Goal: Task Accomplishment & Management: Manage account settings

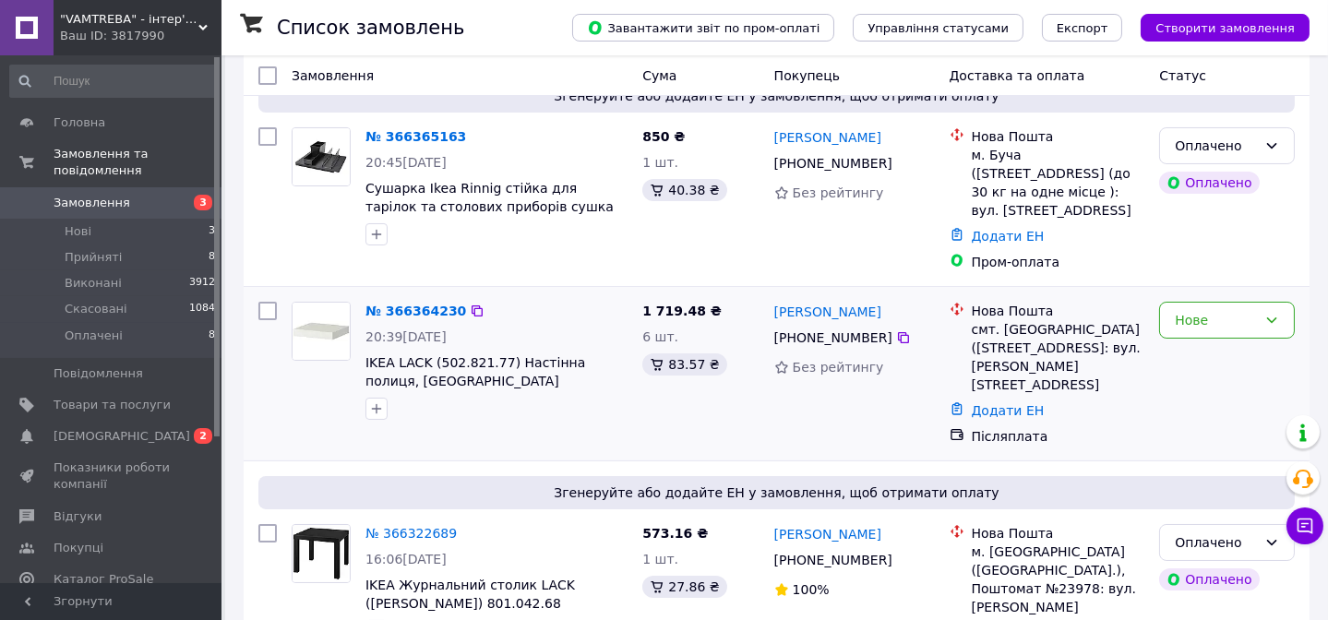
scroll to position [167, 0]
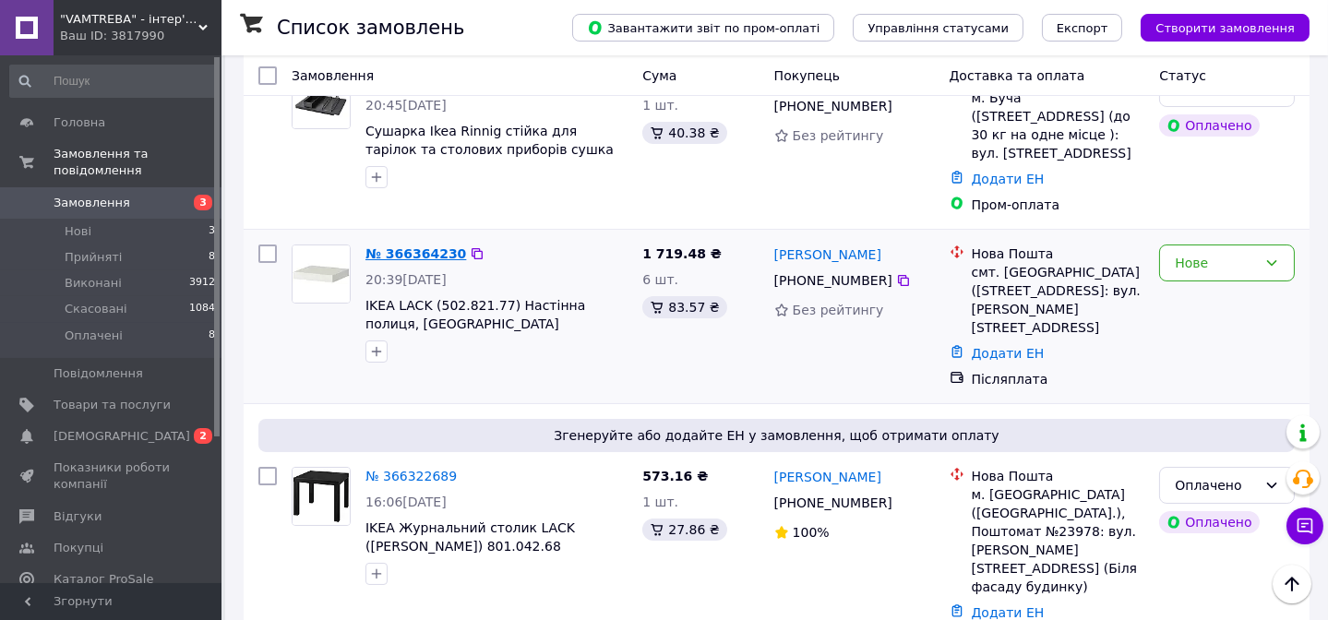
click at [405, 259] on link "№ 366364230" at bounding box center [415, 253] width 101 height 15
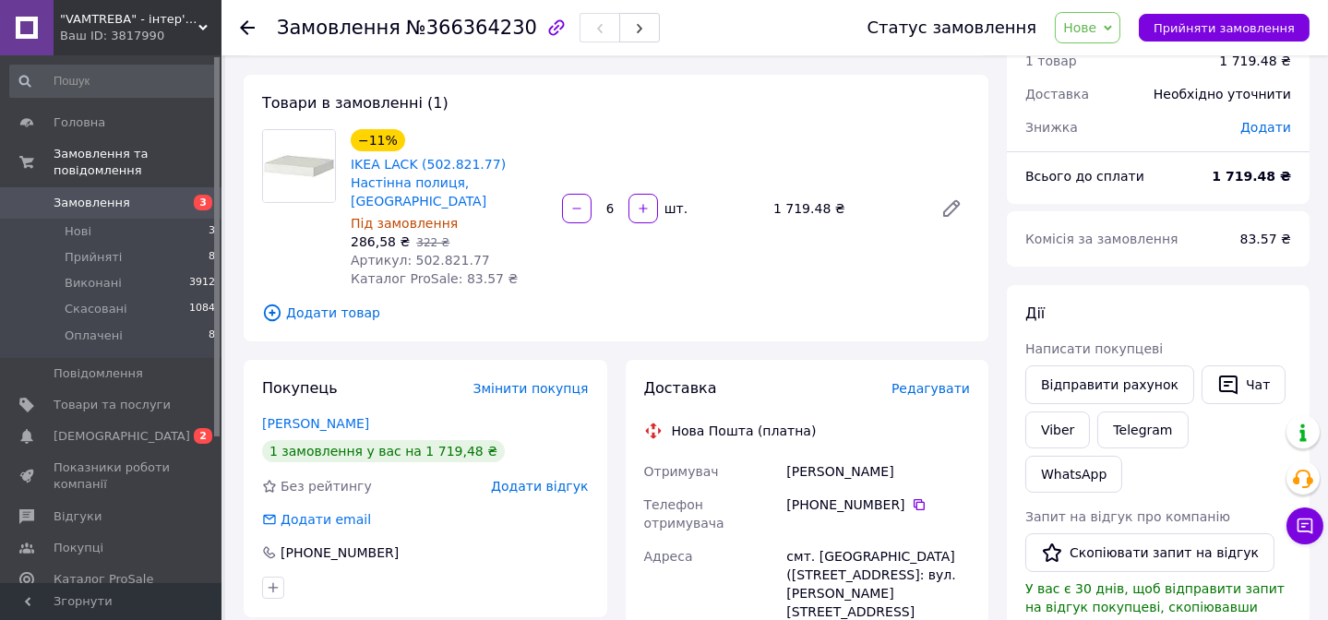
scroll to position [167, 0]
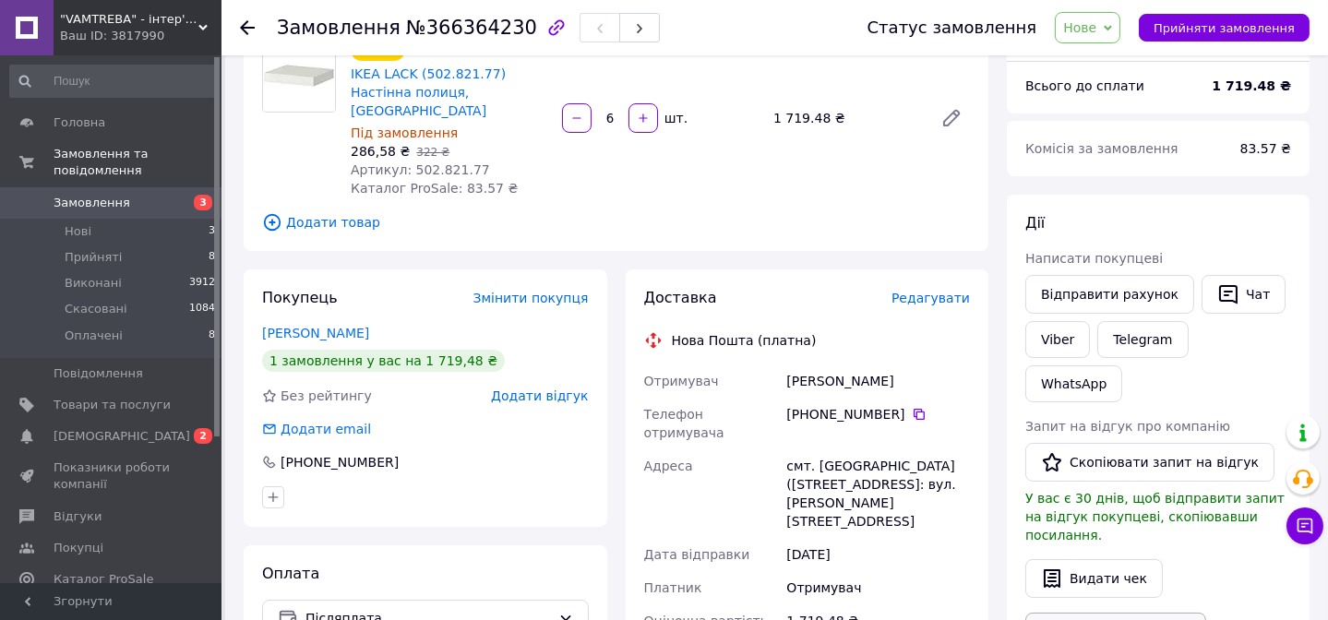
click at [1107, 613] on link "Завантажити PDF" at bounding box center [1115, 632] width 181 height 39
click at [1057, 346] on link "Viber" at bounding box center [1057, 339] width 65 height 37
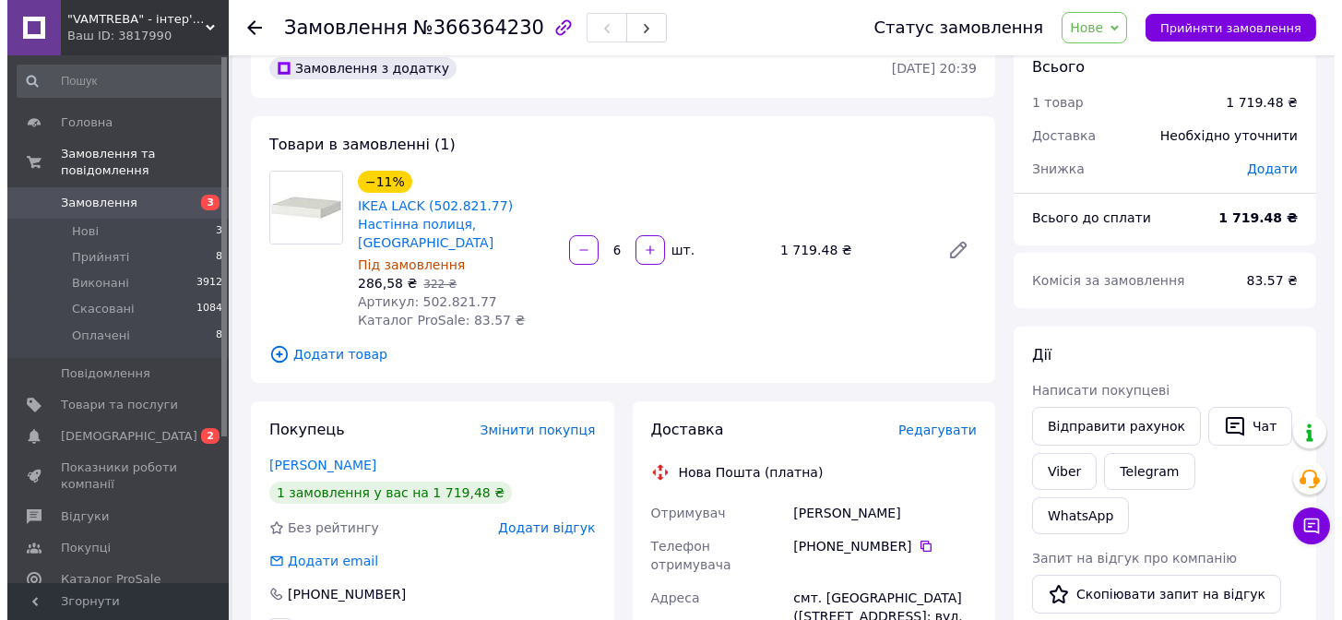
scroll to position [0, 0]
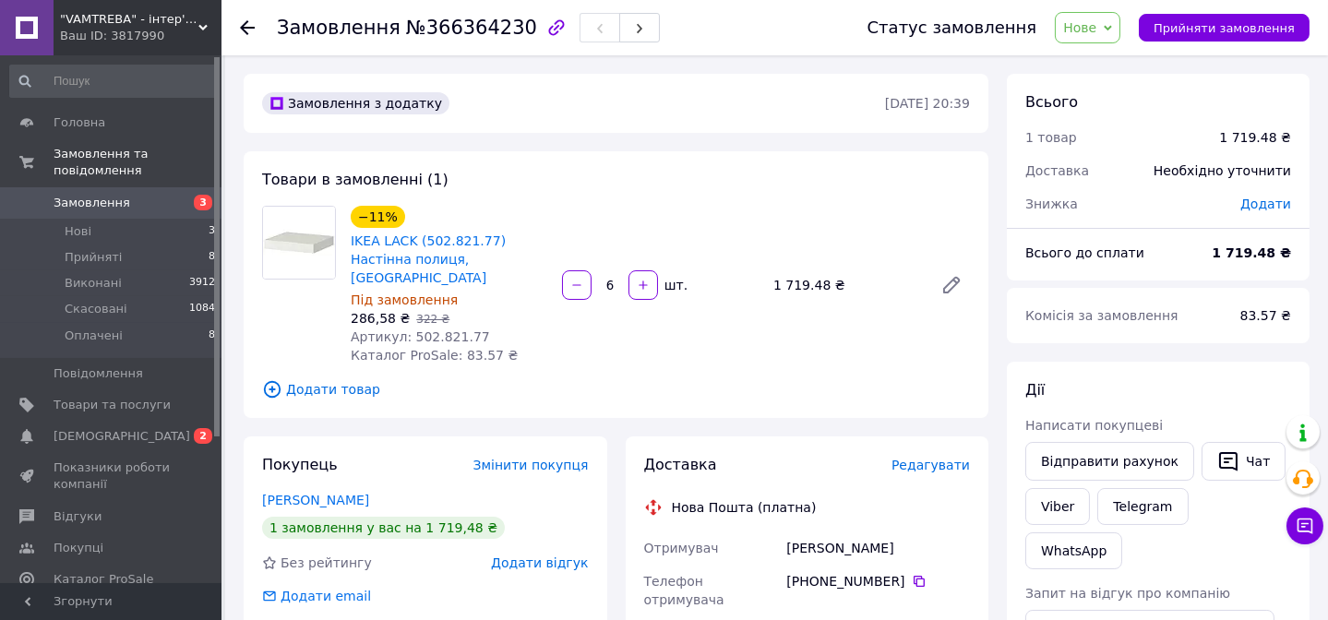
click at [106, 195] on span "Замовлення" at bounding box center [92, 203] width 77 height 17
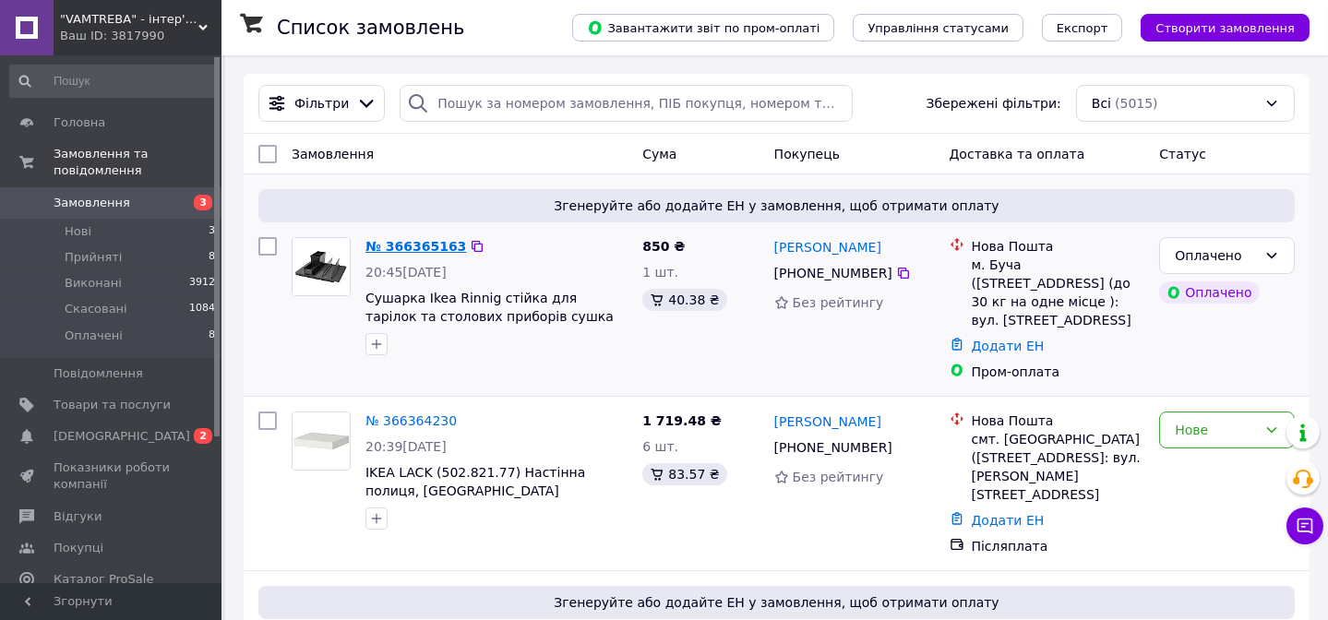
click at [403, 249] on link "№ 366365163" at bounding box center [415, 246] width 101 height 15
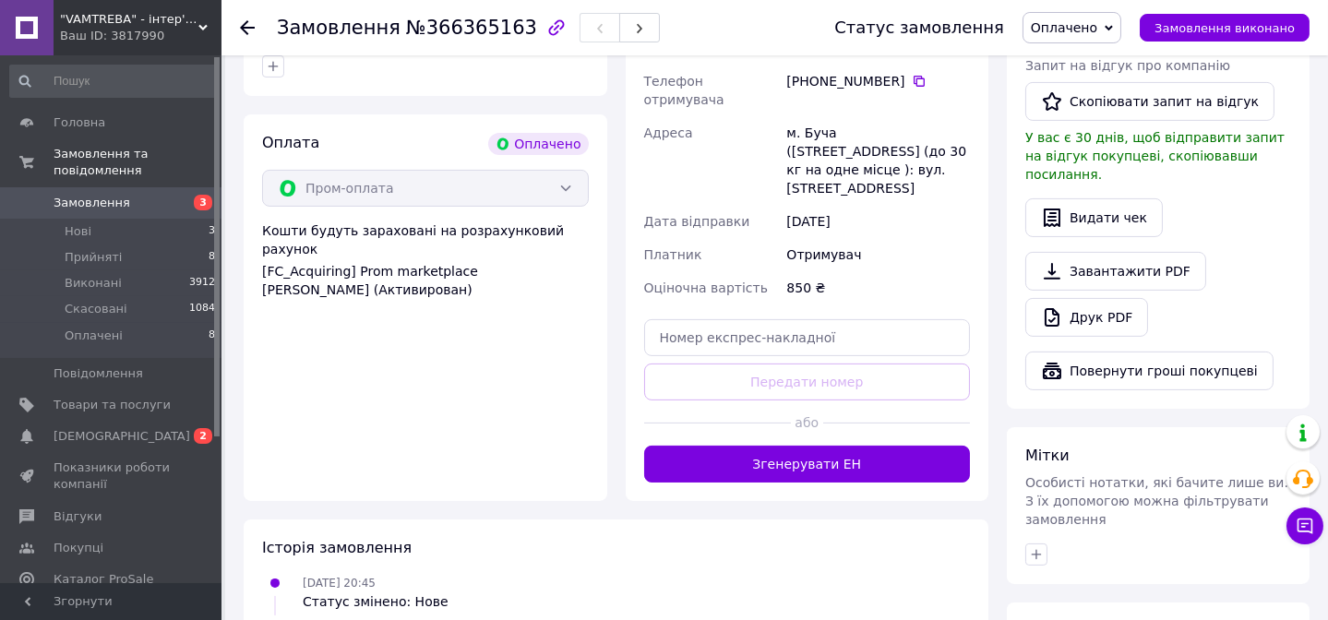
scroll to position [1173, 0]
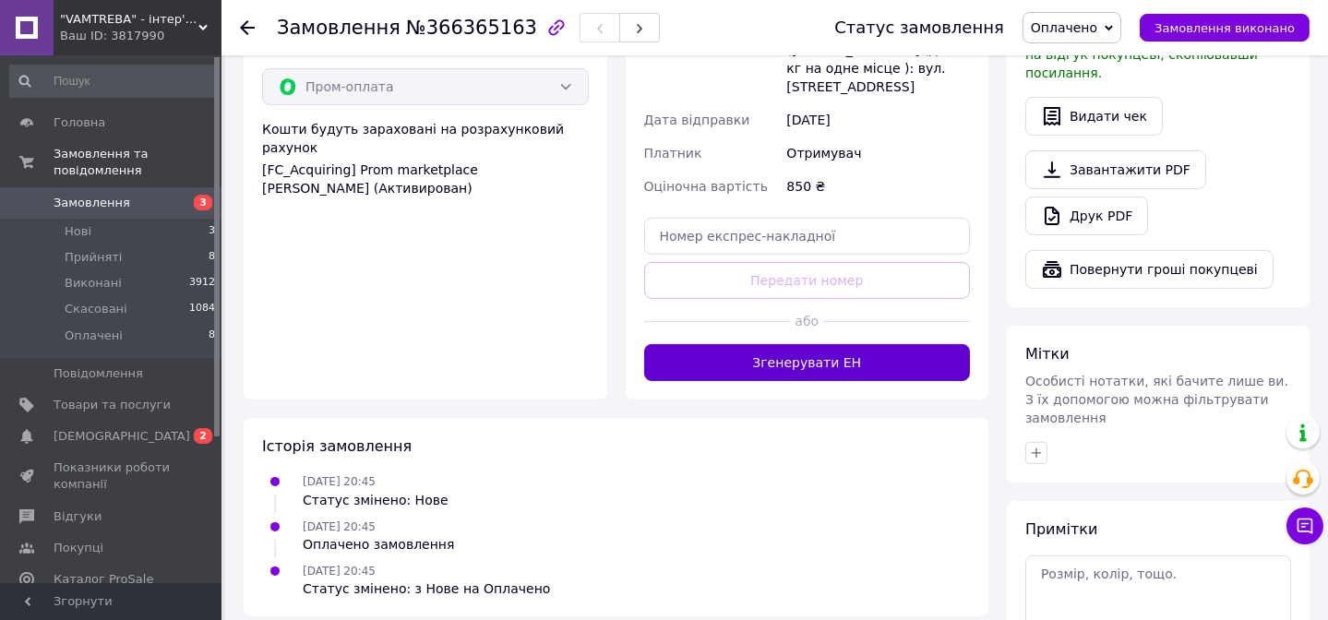
click at [807, 344] on button "Згенерувати ЕН" at bounding box center [807, 362] width 327 height 37
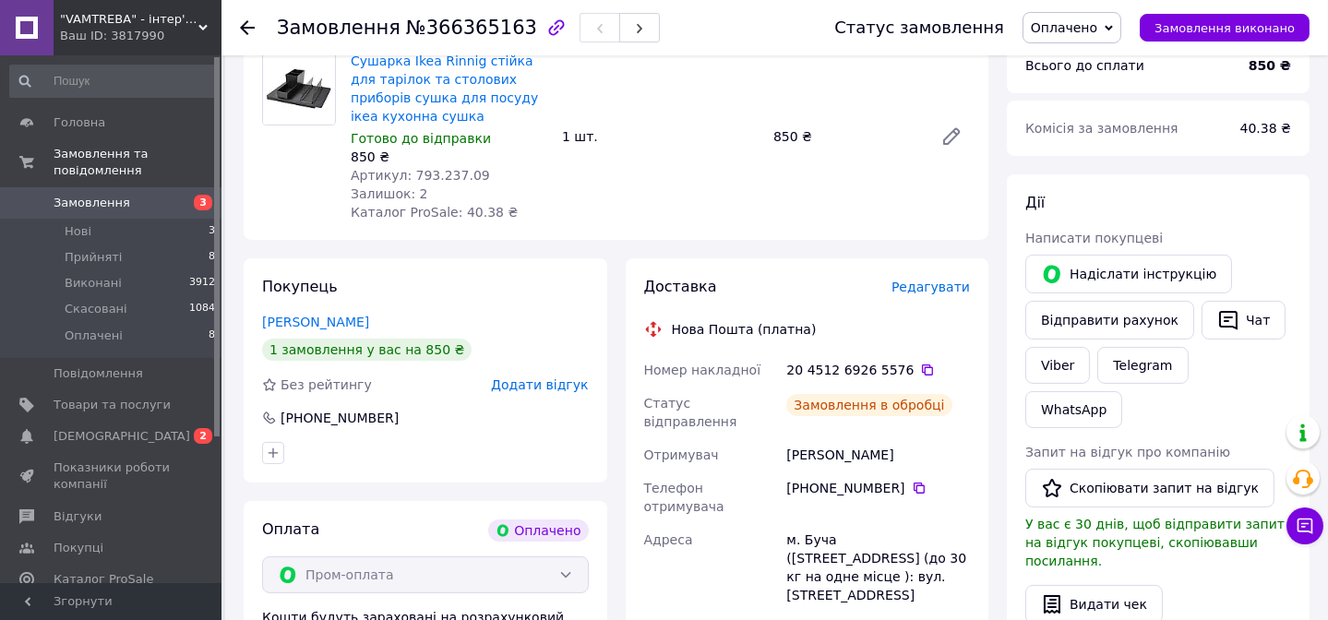
scroll to position [671, 0]
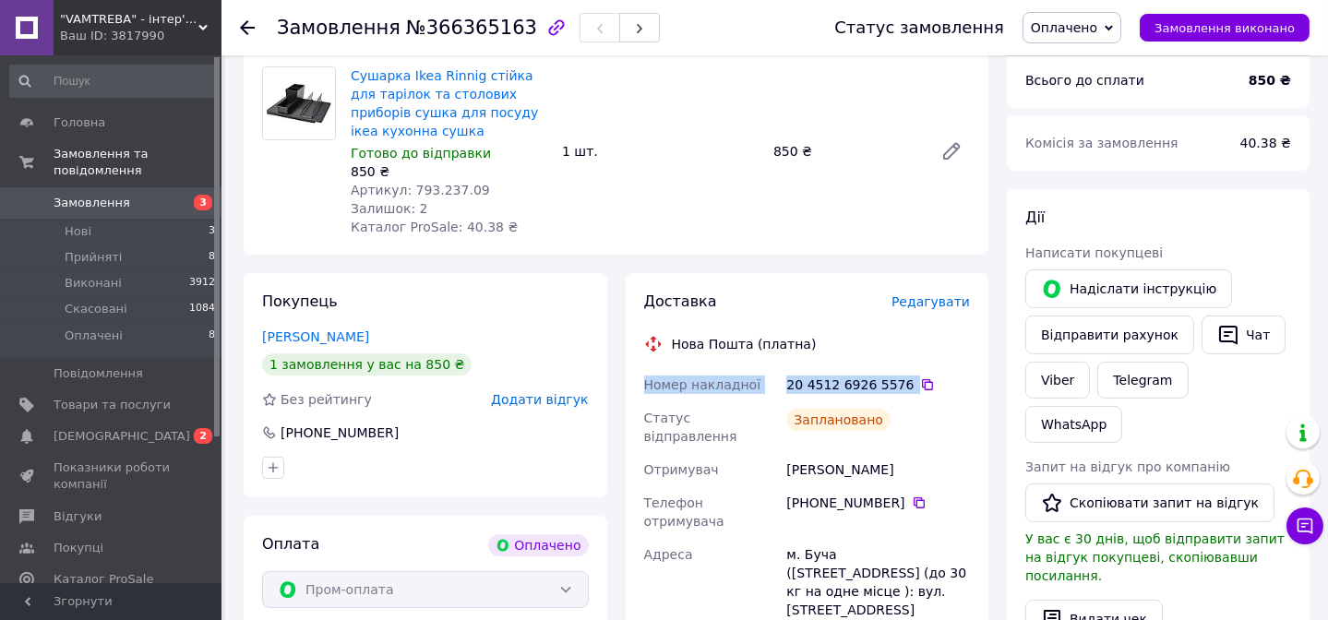
drag, startPoint x: 644, startPoint y: 343, endPoint x: 920, endPoint y: 343, distance: 275.8
click at [920, 368] on div "Номер накладної 20 4512 6926 5576   Статус відправлення Заплановано Отримувач […" at bounding box center [807, 563] width 334 height 391
copy div "Номер накладної 20 4512 6926 5576"
click at [1237, 316] on button "Чат" at bounding box center [1243, 335] width 84 height 39
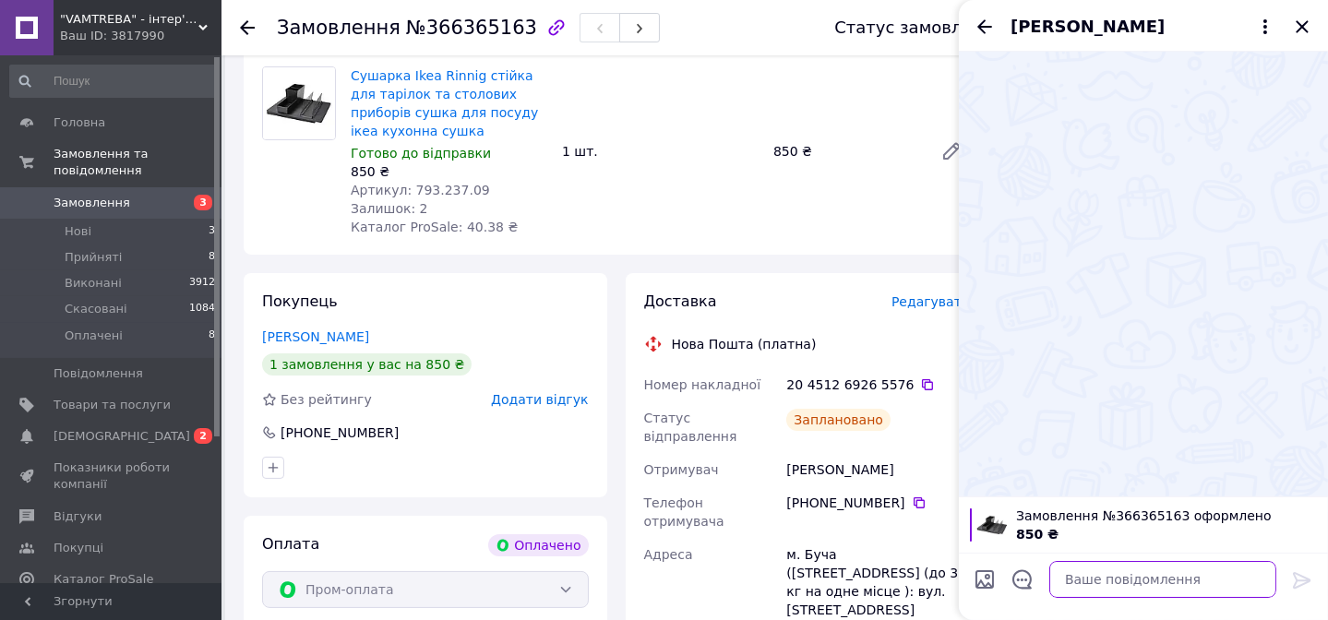
paste textarea "Номер накладної 20 4512 6926 5576"
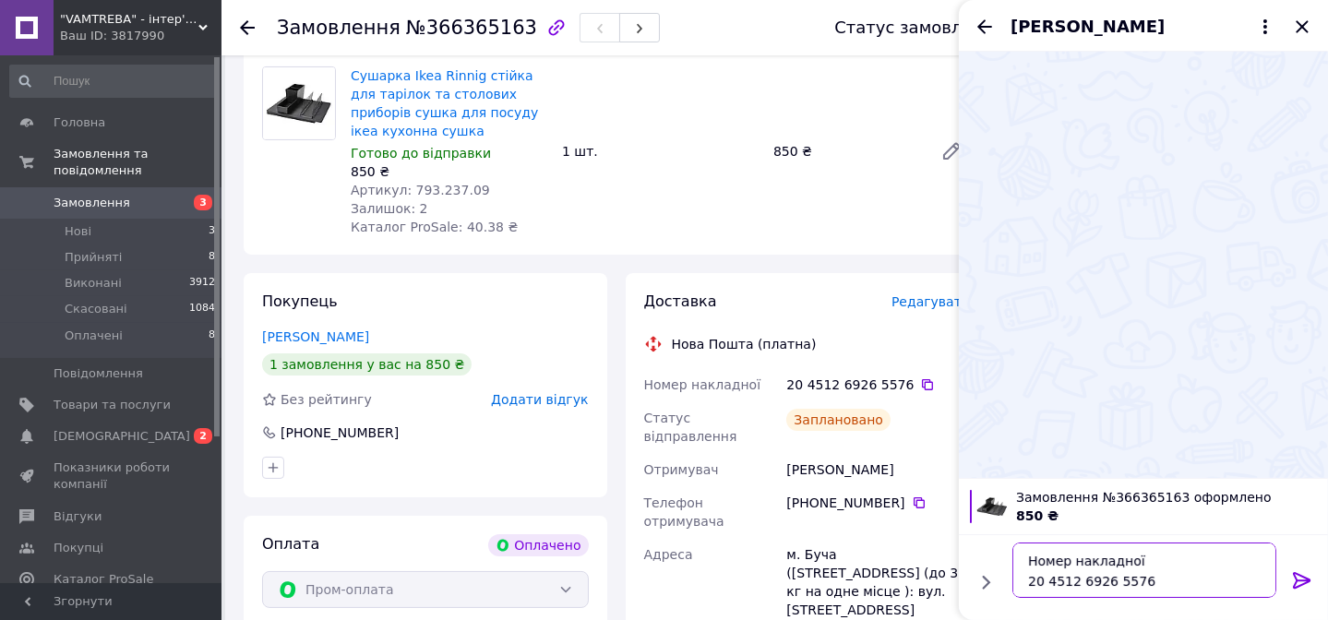
type textarea "Номер накладної 20 4512 6926 5576"
click at [1309, 577] on icon at bounding box center [1302, 580] width 22 height 22
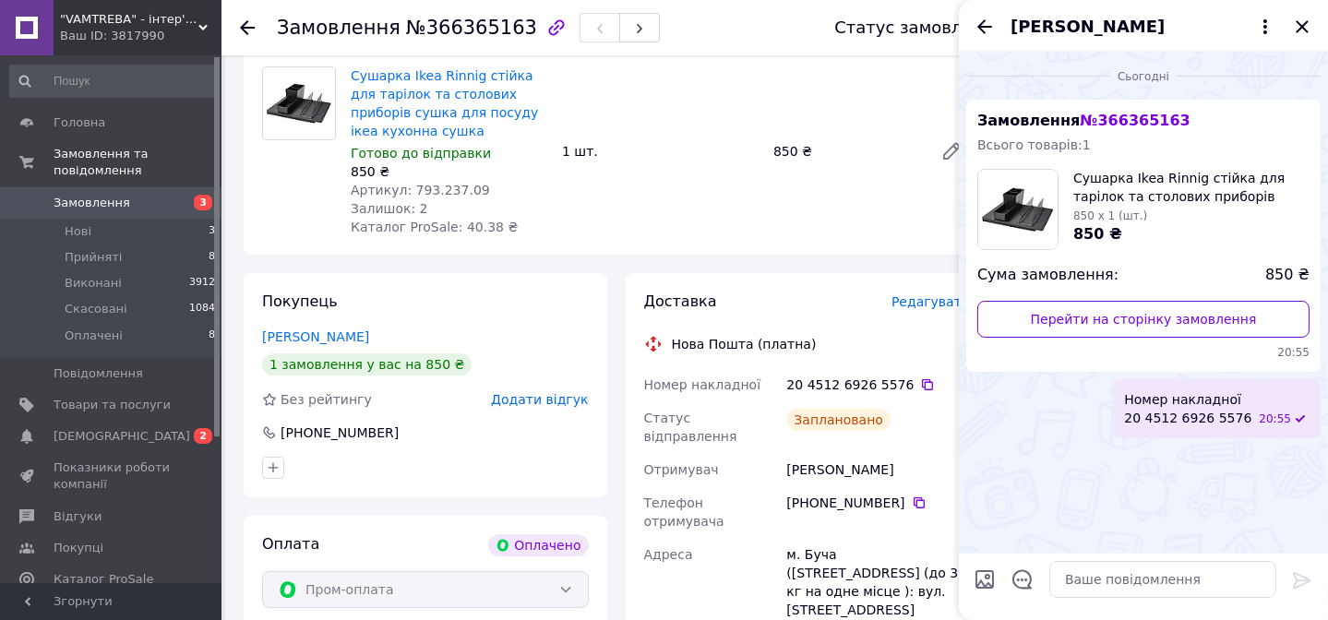
click at [970, 21] on div "[PERSON_NAME]" at bounding box center [1142, 26] width 369 height 52
click at [983, 27] on icon "Назад" at bounding box center [984, 26] width 15 height 14
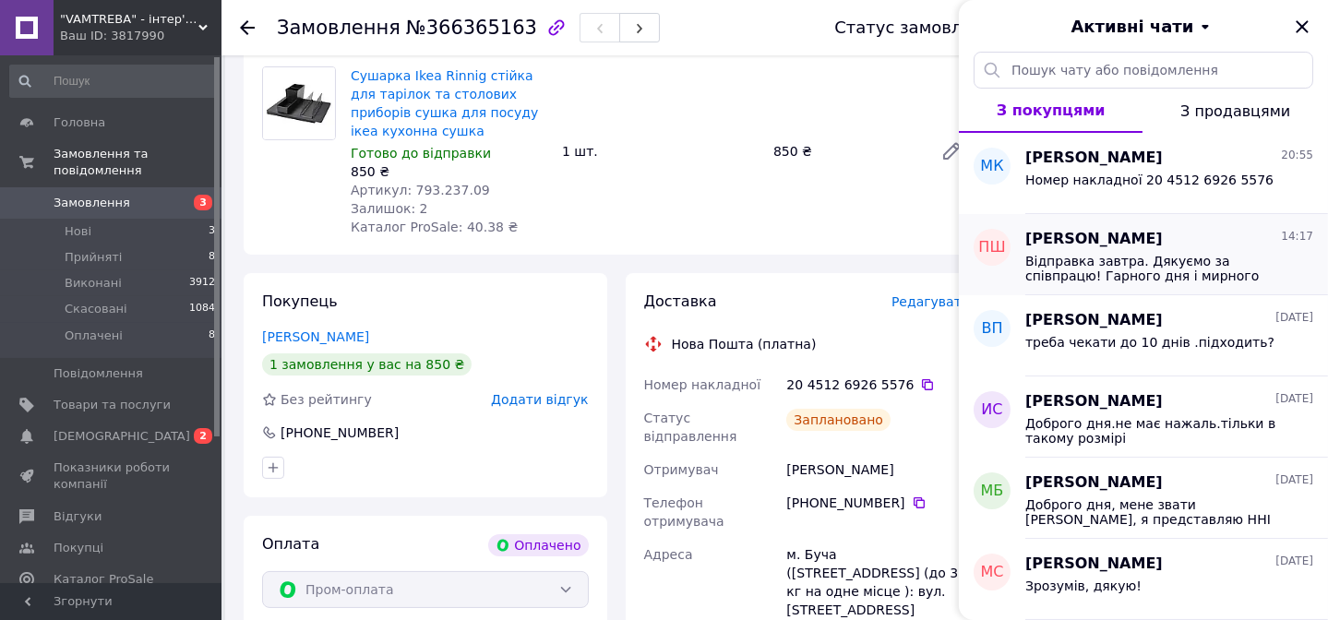
click at [1089, 283] on div "[PERSON_NAME] 14:17 Відправка завтра. Дякуємо за співпрацю! Гарного дня і мирно…" at bounding box center [1176, 254] width 303 height 81
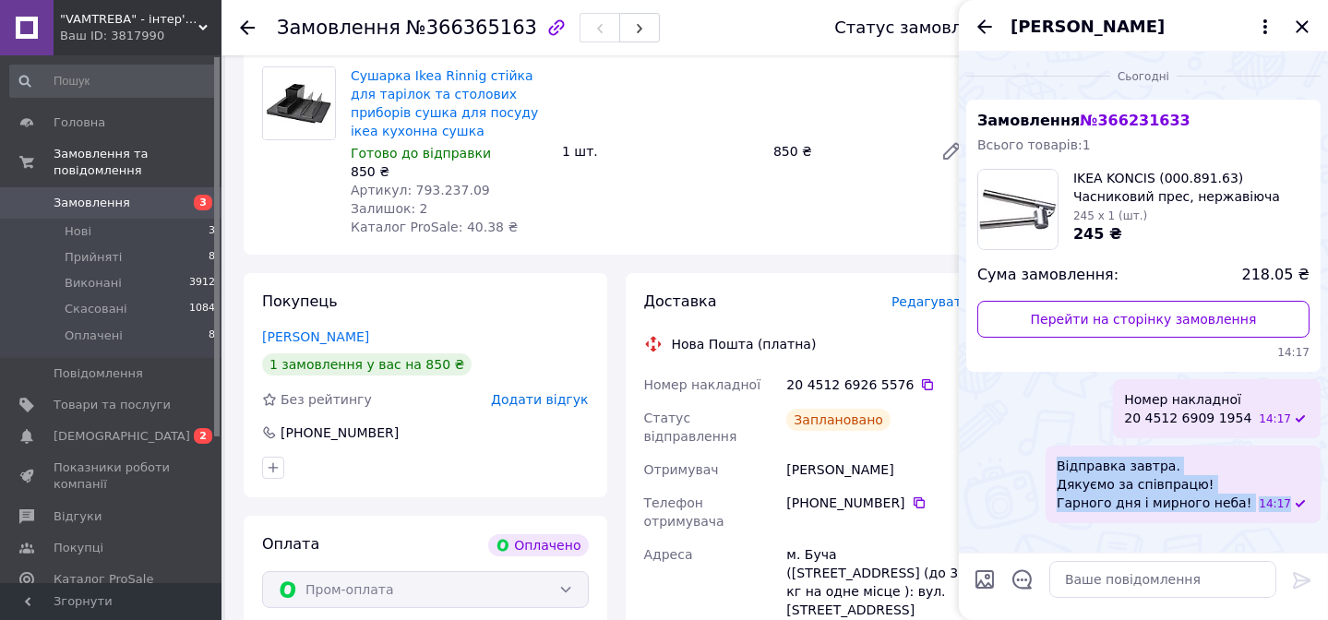
drag, startPoint x: 1088, startPoint y: 459, endPoint x: 1305, endPoint y: 521, distance: 226.3
click at [1305, 521] on div "Відправка завтра. Дякуємо за співпрацю! Гарного дня і мирного неба! 14:17" at bounding box center [1182, 484] width 275 height 77
copy div "Відправка завтра. Дякуємо за співпрацю! Гарного дня і мирного неба! 14:17"
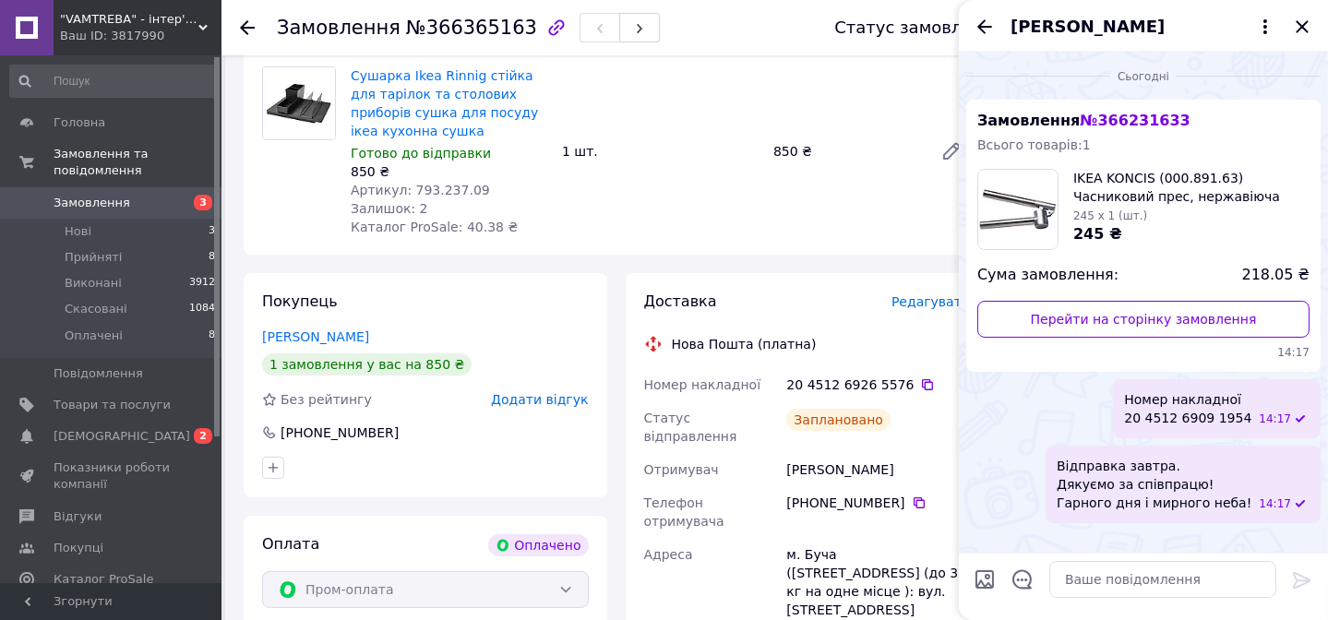
click at [841, 154] on div "Сушарка Ikea Rinnig стійка для тарілок та столових приборів сушка для посуду ік…" at bounding box center [660, 151] width 634 height 177
click at [1302, 24] on icon "Закрити" at bounding box center [1302, 27] width 22 height 22
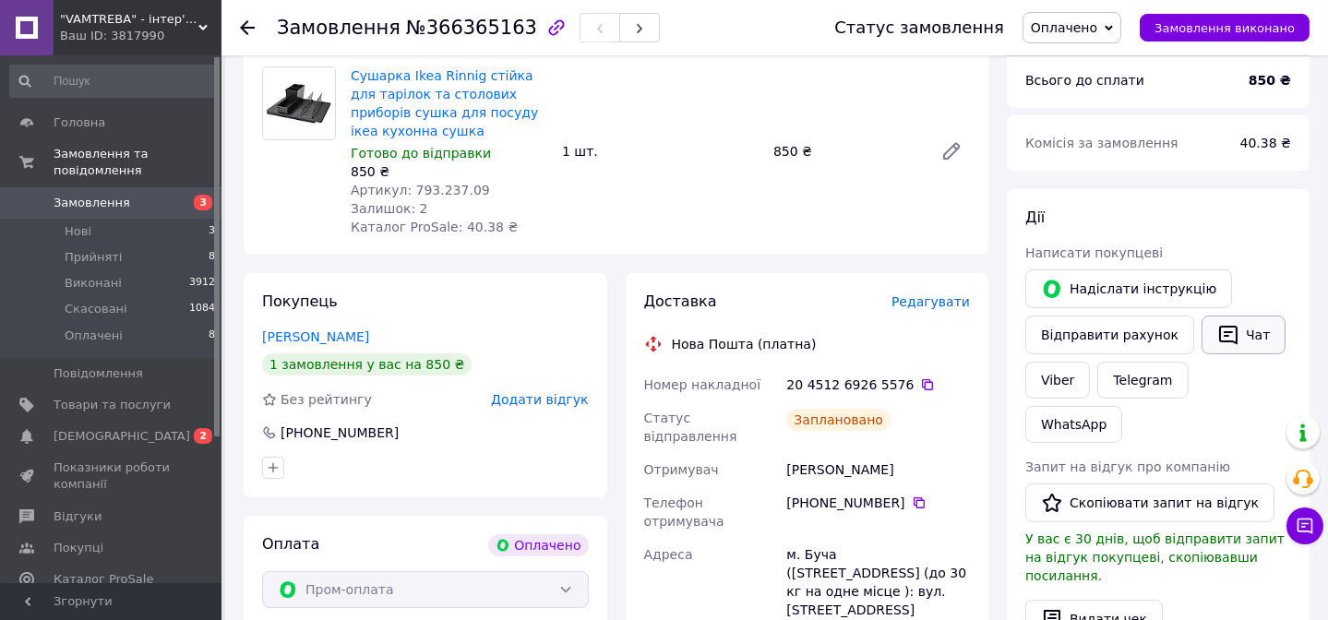
click at [1244, 316] on button "Чат" at bounding box center [1243, 335] width 84 height 39
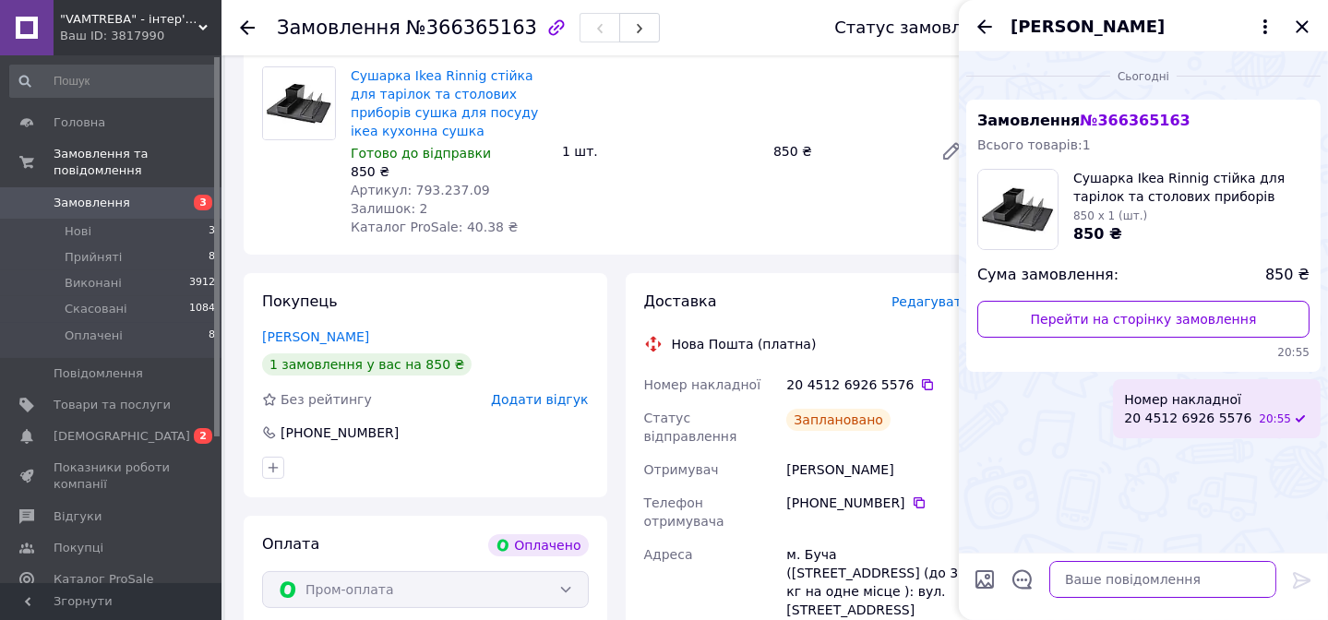
paste textarea "Відправка завтра. Дякуємо за співпрацю! Гарного дня і мирного неба! 14:17"
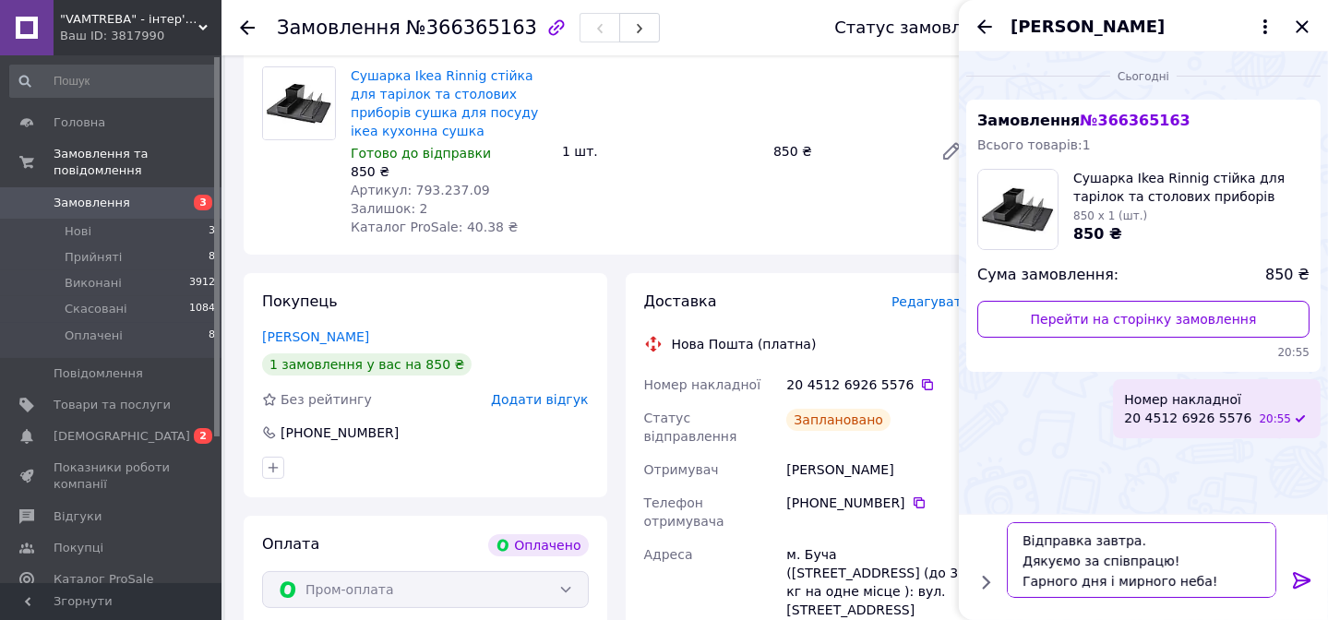
scroll to position [33, 0]
click at [1031, 577] on textarea "Відправка завтра. Дякуємо за співпрацю! Гарного дня і мирного неба! 14:17" at bounding box center [1144, 560] width 264 height 76
type textarea "Відправка завтра. Дякуємо за співпрацю! Гарного дня і мирного неба!"
click at [1301, 580] on icon at bounding box center [1301, 580] width 18 height 17
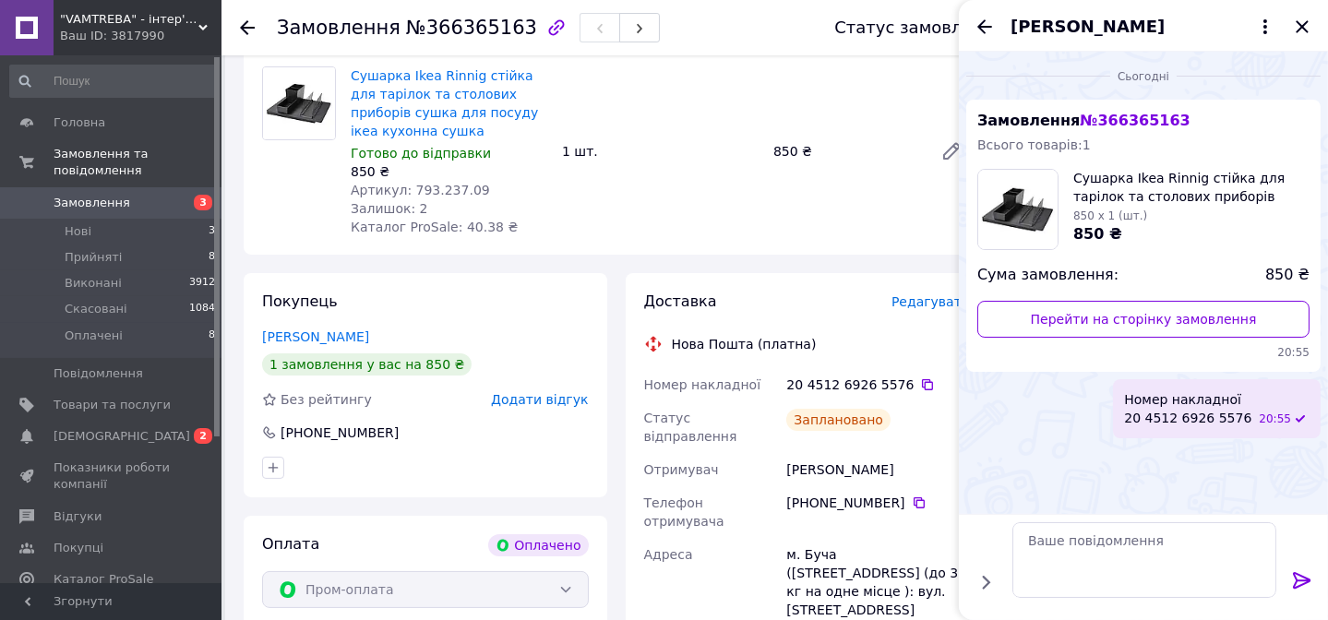
scroll to position [0, 0]
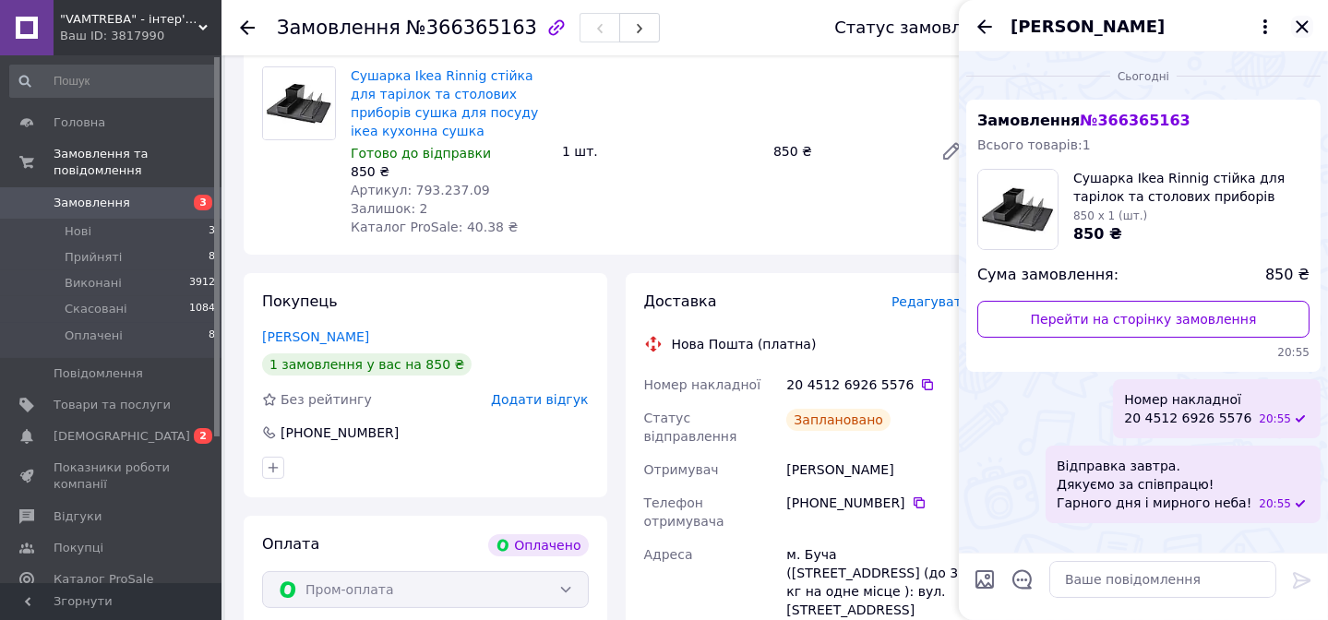
click at [1304, 30] on icon "Закрити" at bounding box center [1301, 26] width 12 height 12
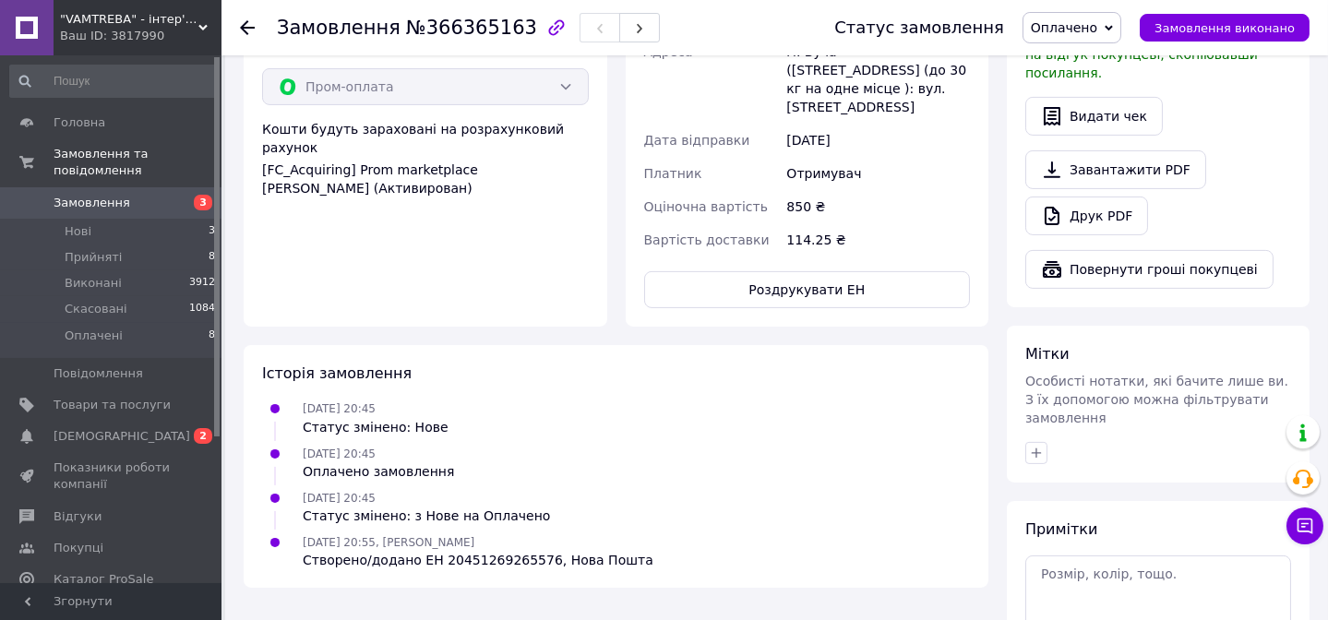
scroll to position [1197, 0]
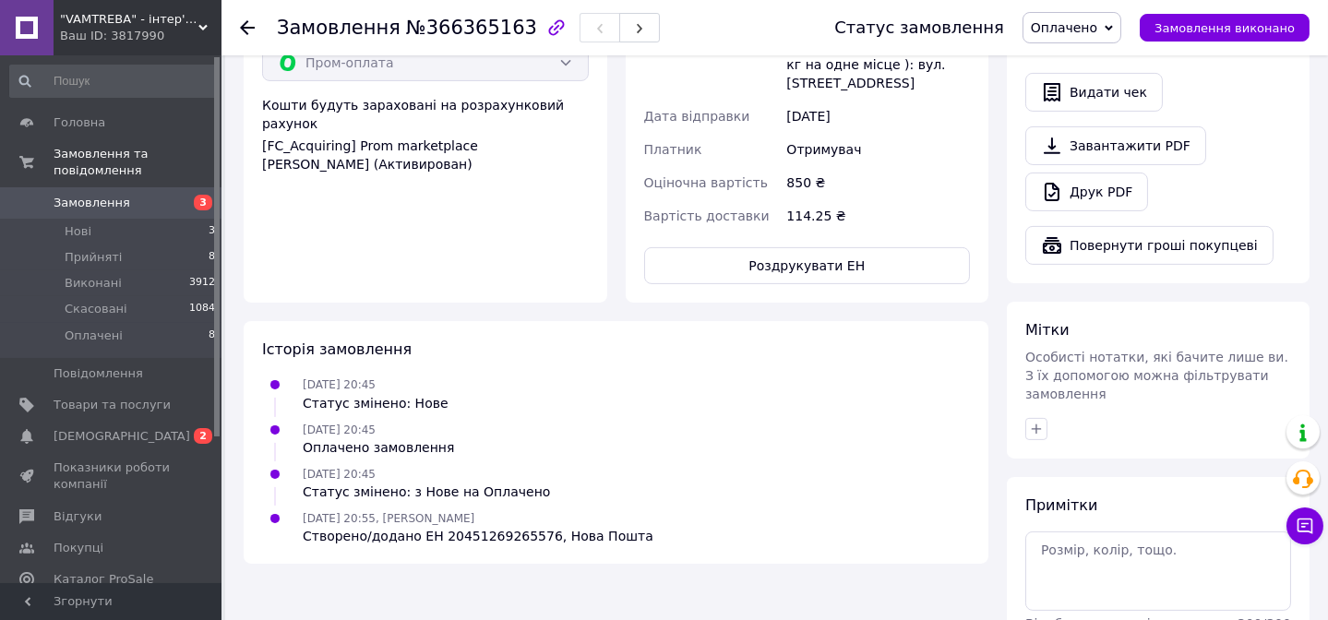
click at [89, 187] on link "Замовлення 3" at bounding box center [113, 202] width 226 height 31
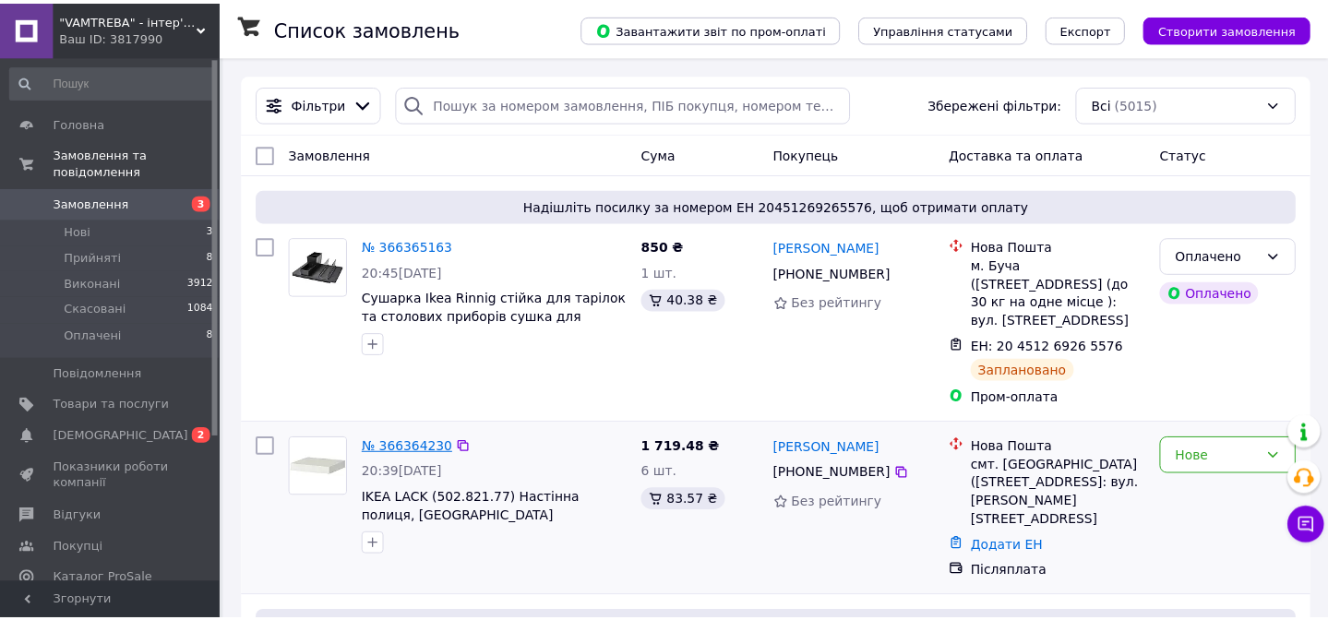
scroll to position [167, 0]
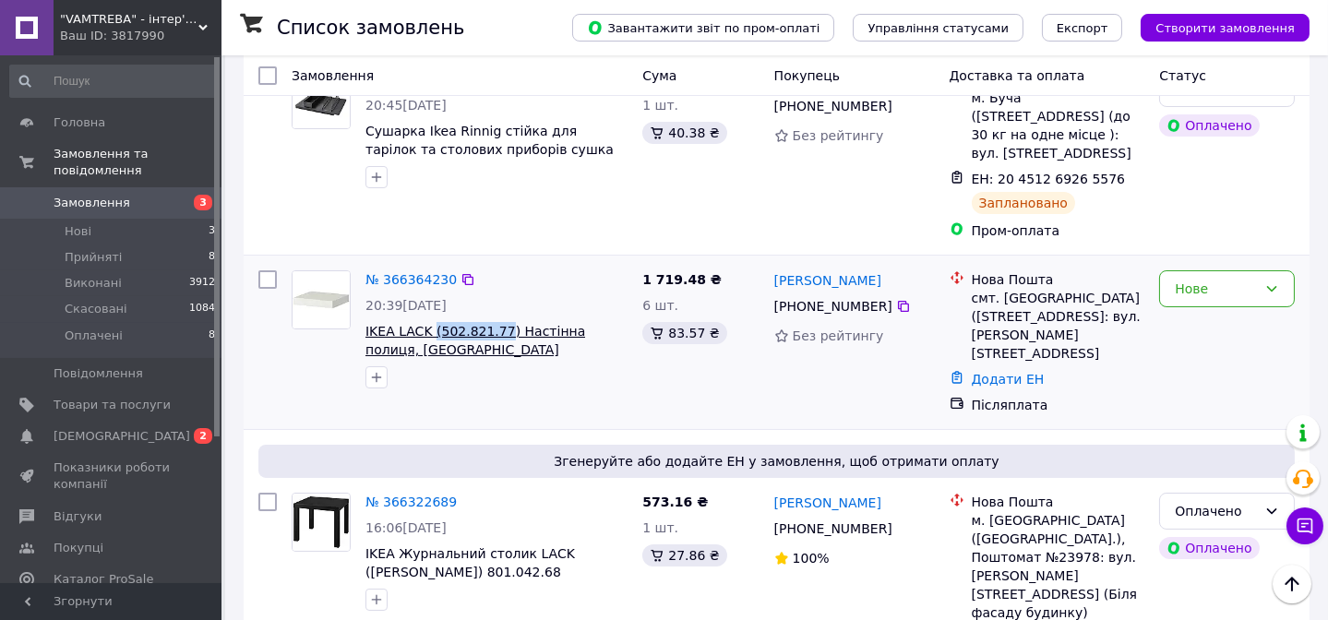
drag, startPoint x: 428, startPoint y: 318, endPoint x: 493, endPoint y: 330, distance: 65.7
click at [493, 330] on div "№ 366364230 20:39[DATE] IKEA LACK (502.821.77) Настінна полиця, [GEOGRAPHIC_DAT…" at bounding box center [496, 329] width 277 height 133
copy span "(502.821.77"
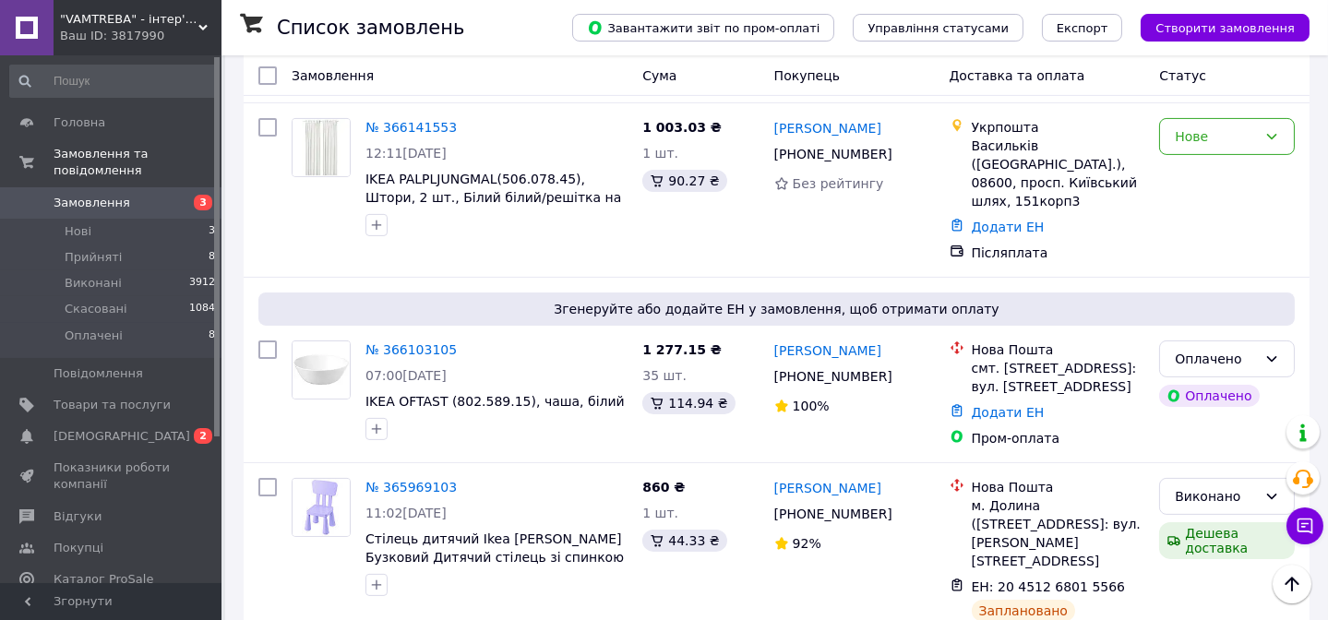
scroll to position [1257, 0]
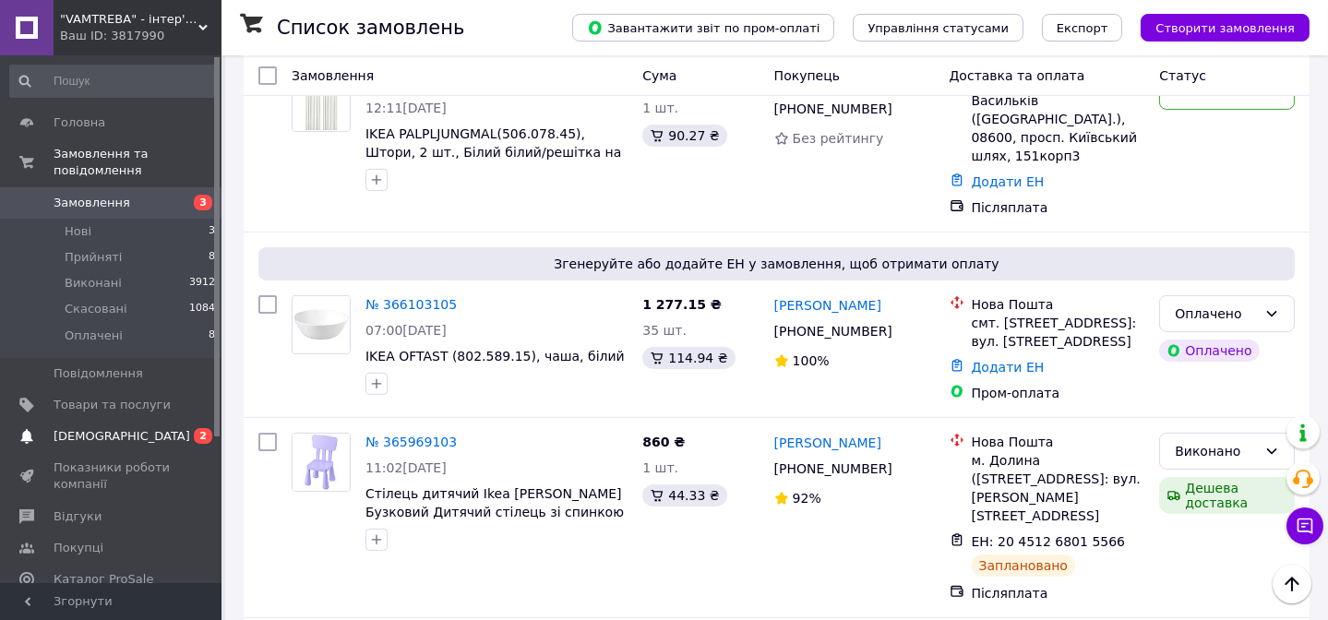
click at [110, 428] on span "[DEMOGRAPHIC_DATA]" at bounding box center [122, 436] width 137 height 17
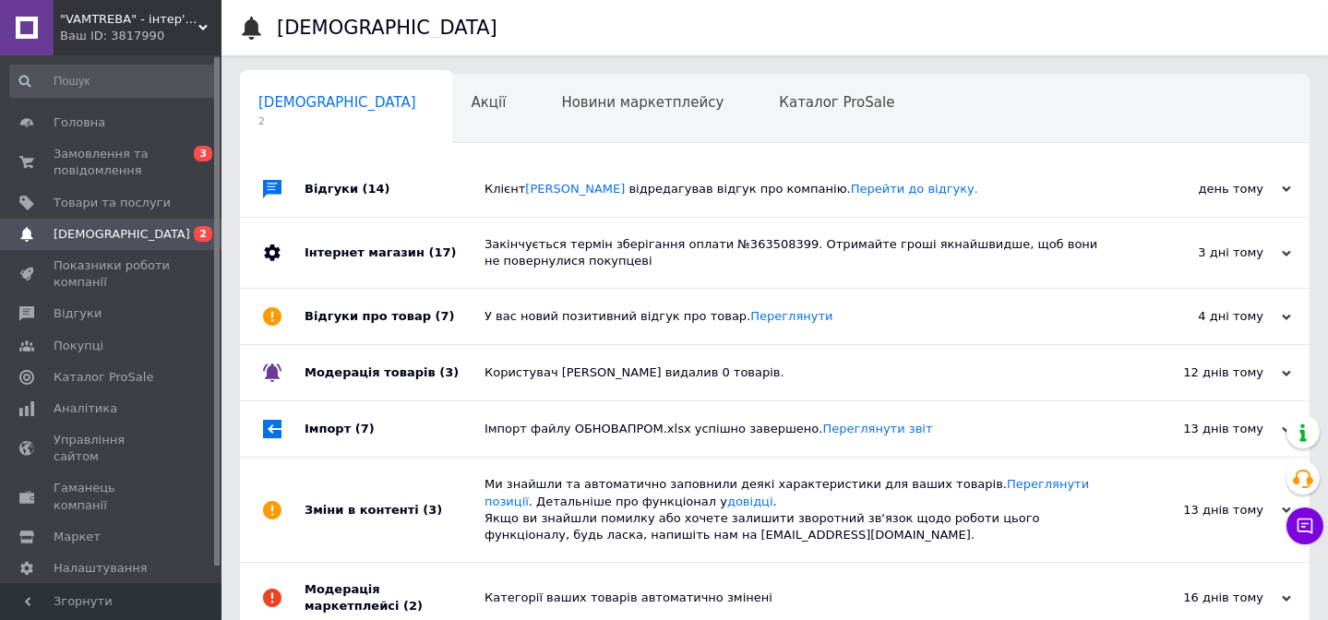
scroll to position [122, 0]
